Goal: Task Accomplishment & Management: Use online tool/utility

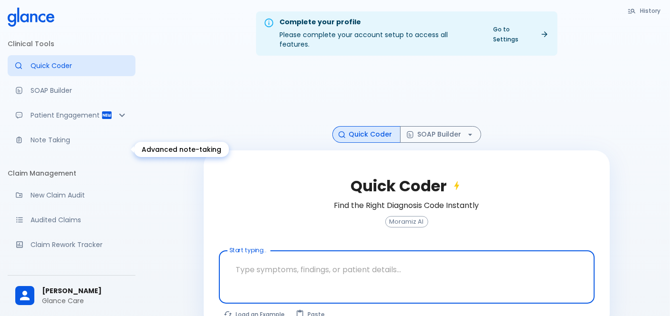
click at [62, 145] on p "Note Taking" at bounding box center [78, 140] width 97 height 10
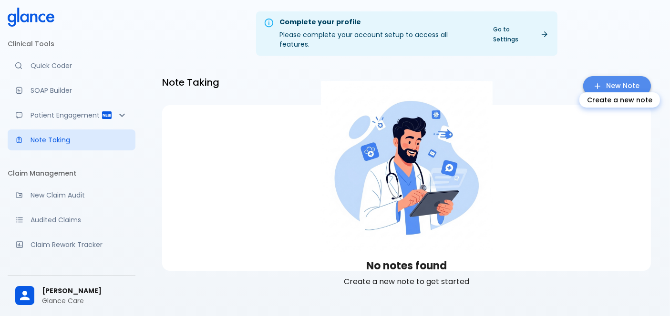
click at [628, 76] on link "New Note" at bounding box center [617, 86] width 68 height 20
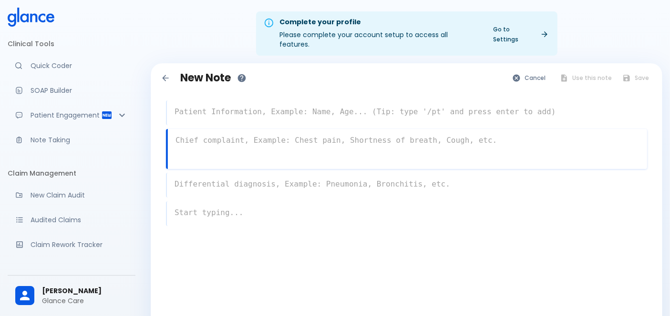
click at [282, 131] on textarea at bounding box center [407, 140] width 479 height 19
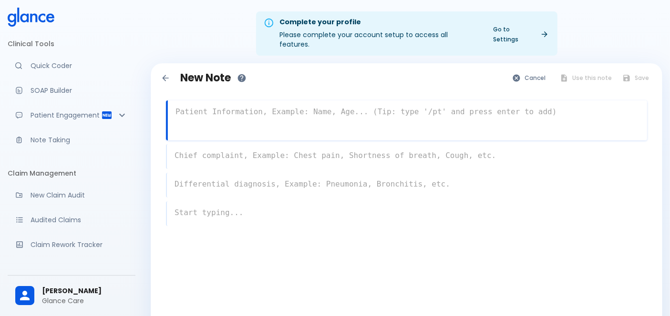
click at [277, 105] on textarea at bounding box center [407, 111] width 479 height 19
type textarea "/"
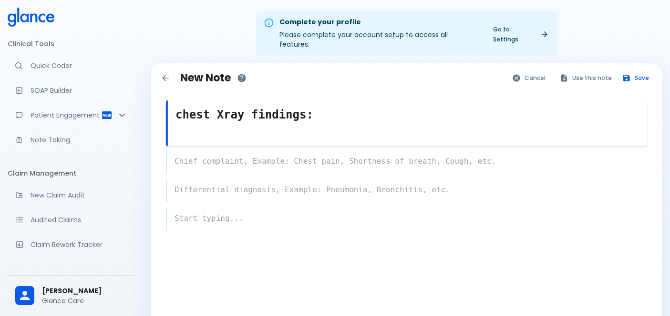
type textarea "chest Xray findings:"
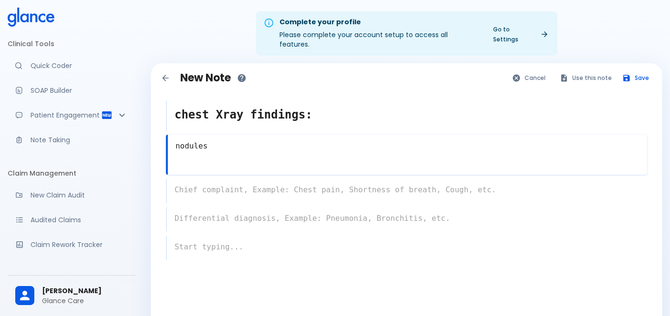
type textarea "nodules"
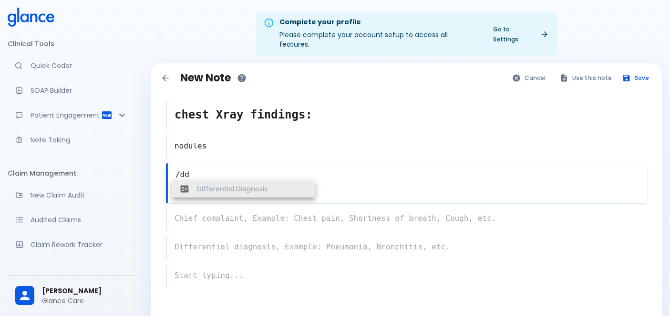
type textarea "Differential Diagnosis"
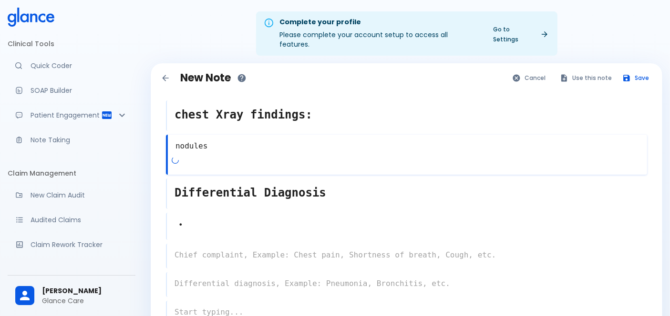
click at [175, 137] on textarea "nodules" at bounding box center [407, 146] width 479 height 19
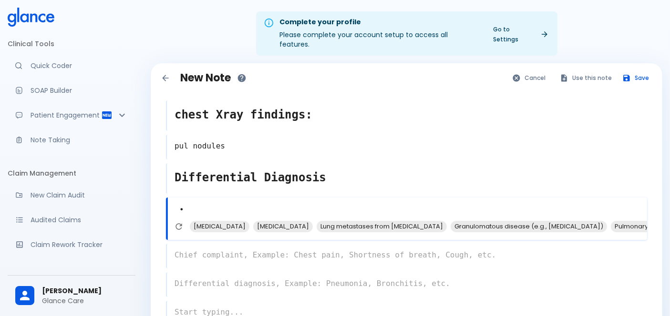
click at [216, 217] on div "• x [MEDICAL_DATA] [MEDICAL_DATA] Lung metastases from [MEDICAL_DATA] Granuloma…" at bounding box center [406, 219] width 481 height 42
click at [180, 222] on icon "Refresh suggestions" at bounding box center [178, 227] width 10 height 10
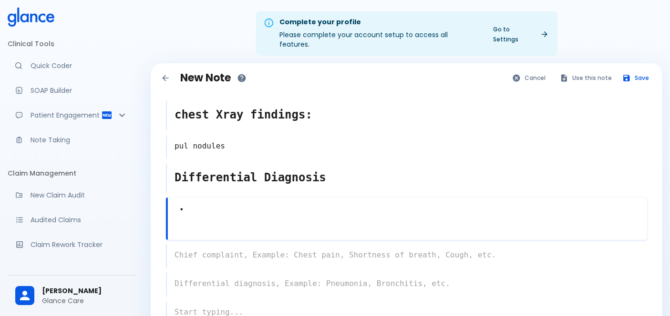
click at [199, 200] on textarea "•" at bounding box center [407, 210] width 479 height 21
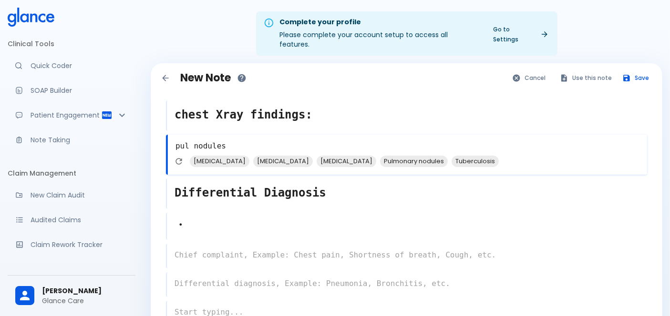
click at [185, 137] on textarea "pul nodules" at bounding box center [407, 146] width 479 height 19
click at [286, 137] on textarea "multiple pul nodules" at bounding box center [407, 146] width 479 height 19
type textarea "multiple pul nodules"
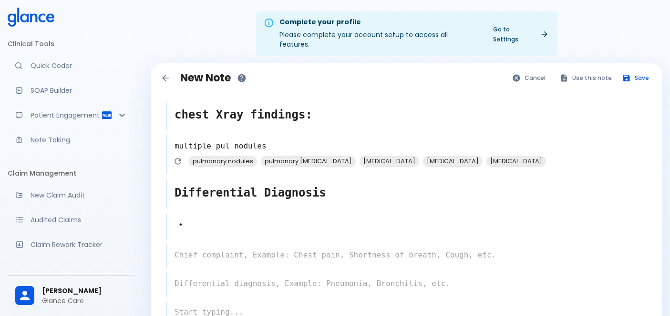
click at [209, 213] on div "• x" at bounding box center [406, 226] width 481 height 27
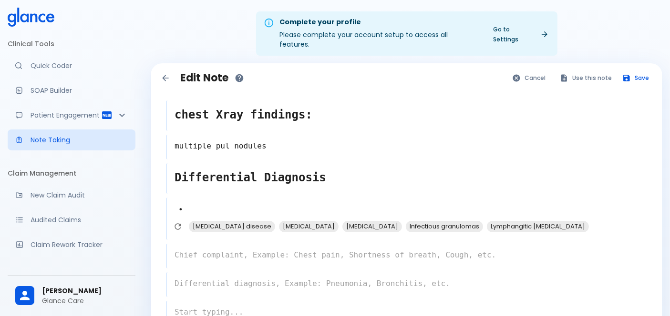
click at [139, 202] on div "Clinical Tools Quick Coder SOAP Builder Patient Engagement Note Taking Claim Ma…" at bounding box center [71, 158] width 143 height 316
